Goal: Information Seeking & Learning: Learn about a topic

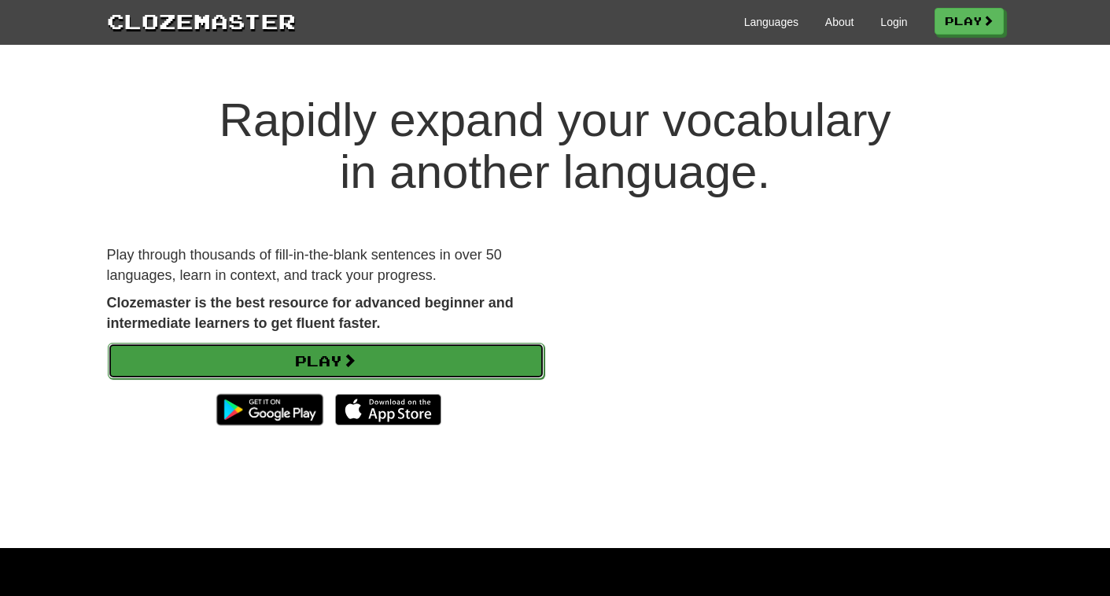
click at [336, 353] on link "Play" at bounding box center [326, 361] width 437 height 36
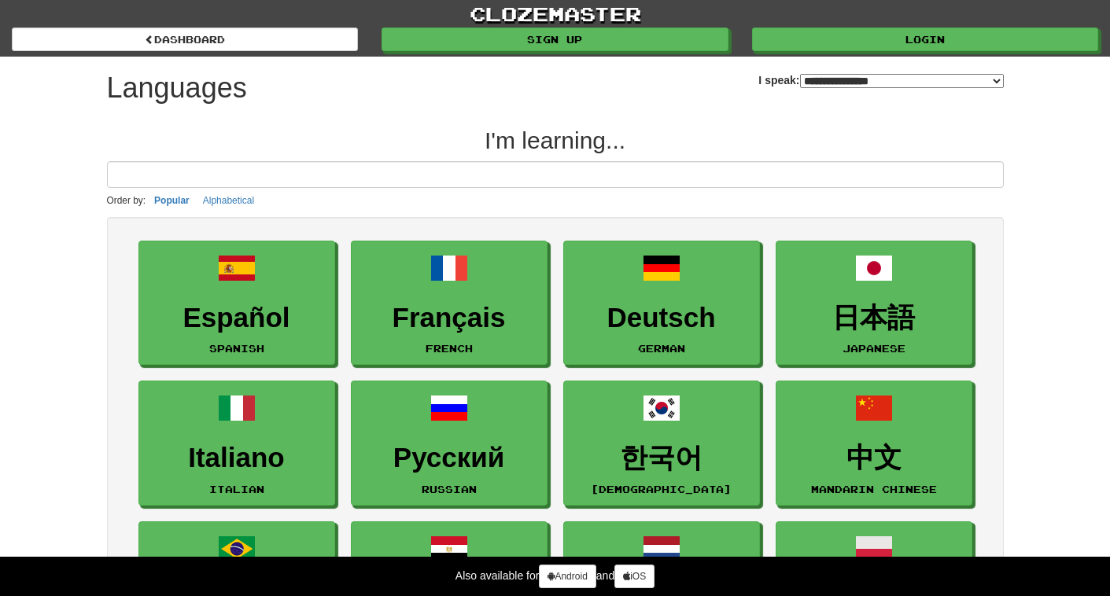
select select "*******"
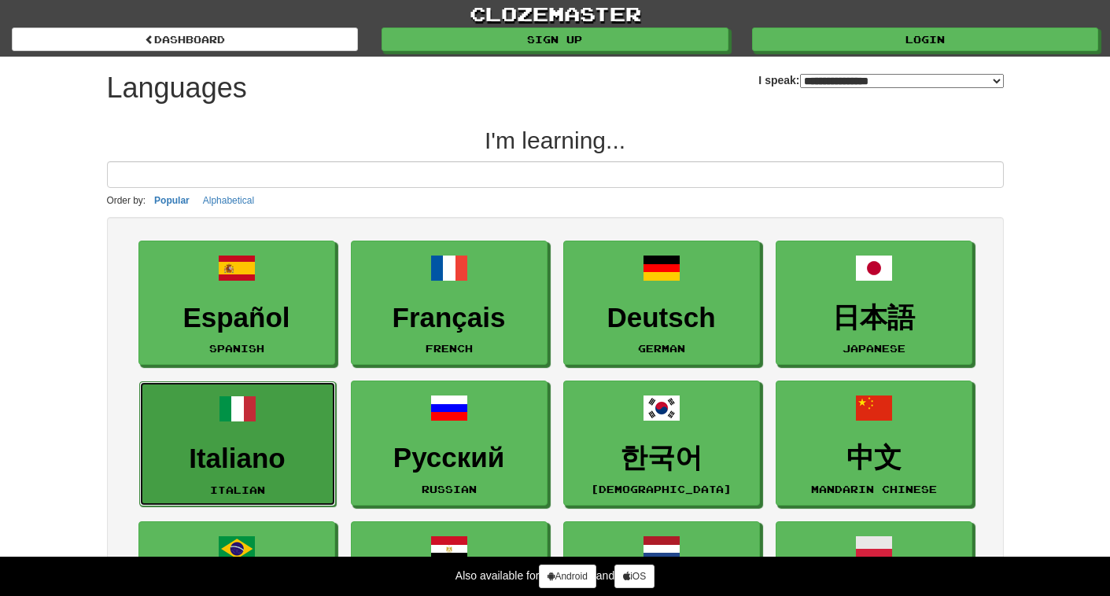
click at [243, 446] on h3 "Italiano" at bounding box center [237, 459] width 179 height 31
